Goal: Information Seeking & Learning: Learn about a topic

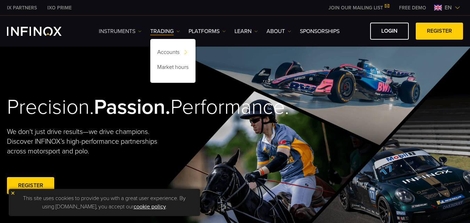
click at [137, 33] on link "Instruments" at bounding box center [120, 31] width 43 height 8
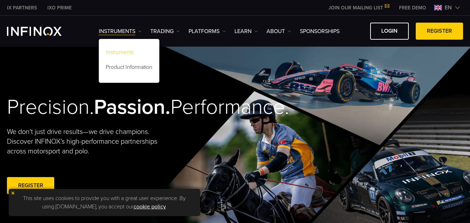
click at [134, 50] on link "Instruments" at bounding box center [129, 53] width 61 height 15
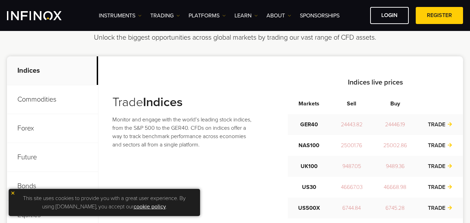
scroll to position [278, 0]
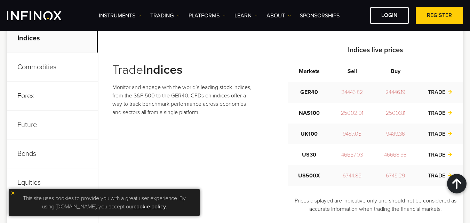
click at [13, 194] on img at bounding box center [12, 193] width 5 height 5
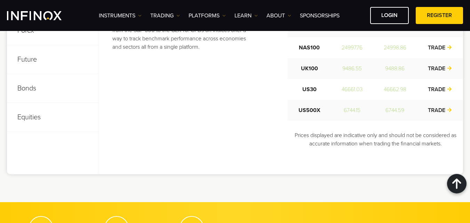
scroll to position [232, 0]
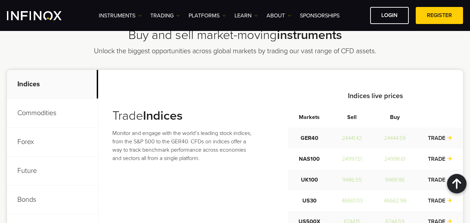
click at [49, 139] on p "Forex" at bounding box center [52, 142] width 91 height 29
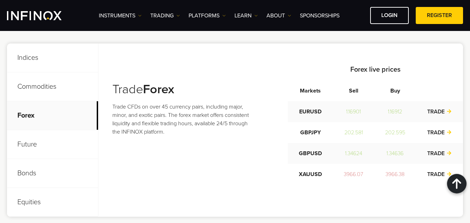
scroll to position [247, 0]
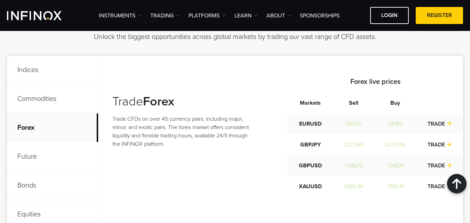
click at [36, 75] on p "Indices" at bounding box center [52, 70] width 91 height 29
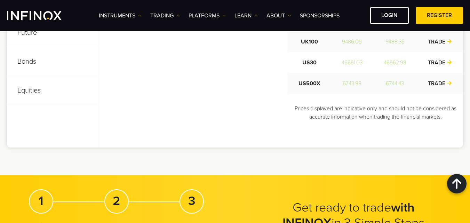
scroll to position [0, 0]
